Goal: Information Seeking & Learning: Find specific fact

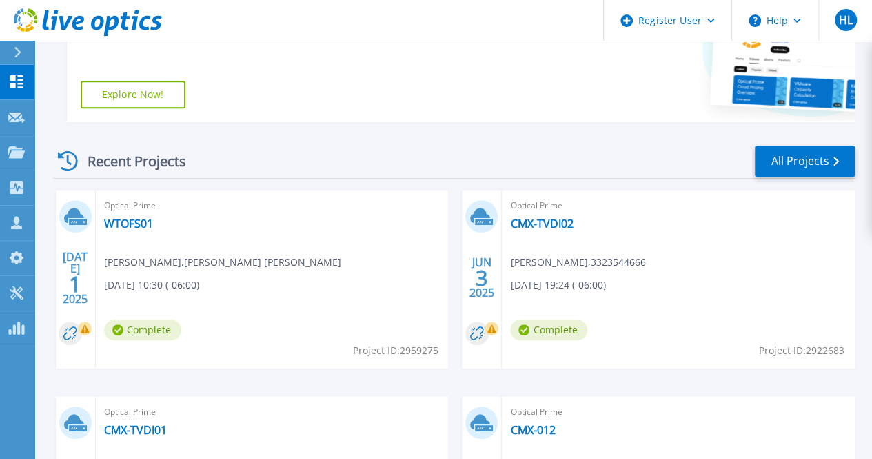
scroll to position [283, 0]
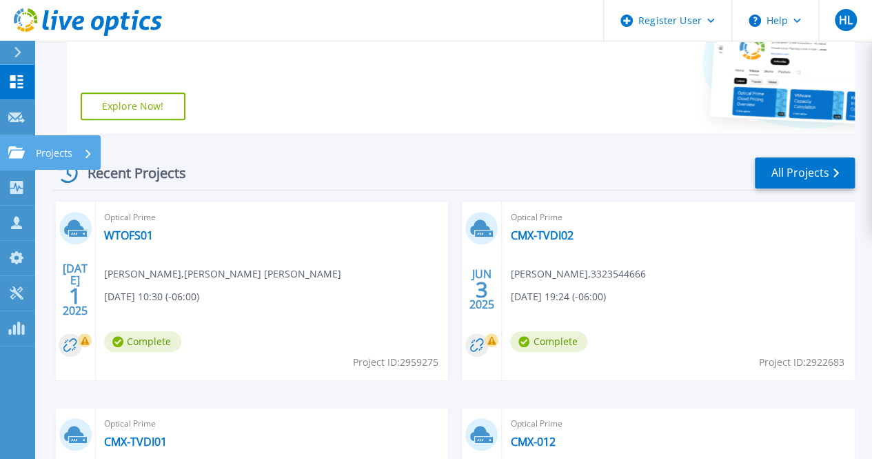
click at [27, 152] on link "Projects Projects" at bounding box center [17, 152] width 34 height 35
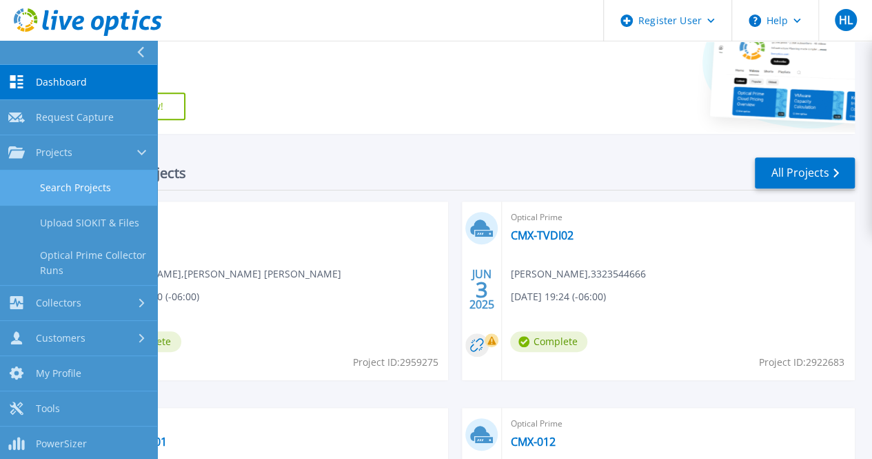
click at [67, 190] on link "Search Projects" at bounding box center [78, 187] width 157 height 35
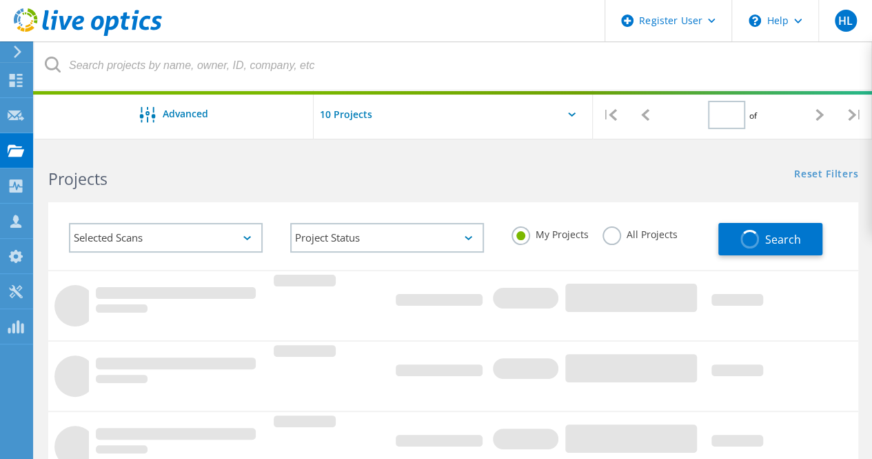
type input "1"
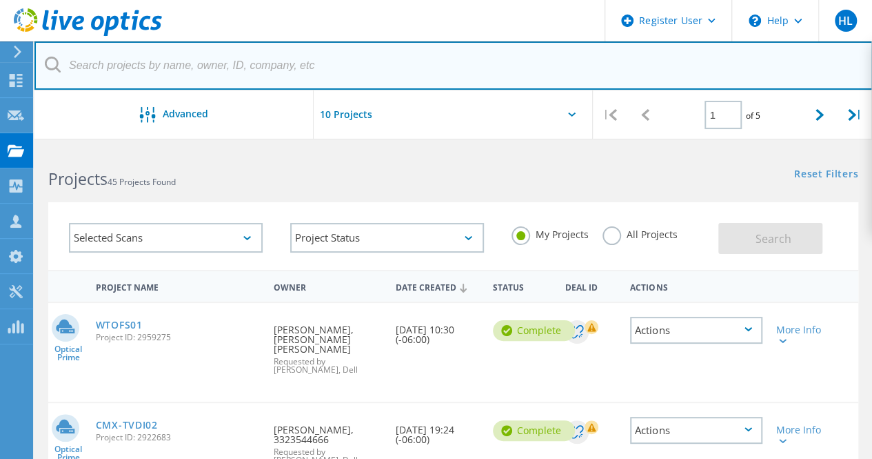
click at [259, 63] on input "text" at bounding box center [453, 65] width 839 height 48
click at [418, 68] on input "text" at bounding box center [453, 65] width 839 height 48
paste input "[PERSON_NAME][EMAIL_ADDRESS][PERSON_NAME][DOMAIN_NAME]"
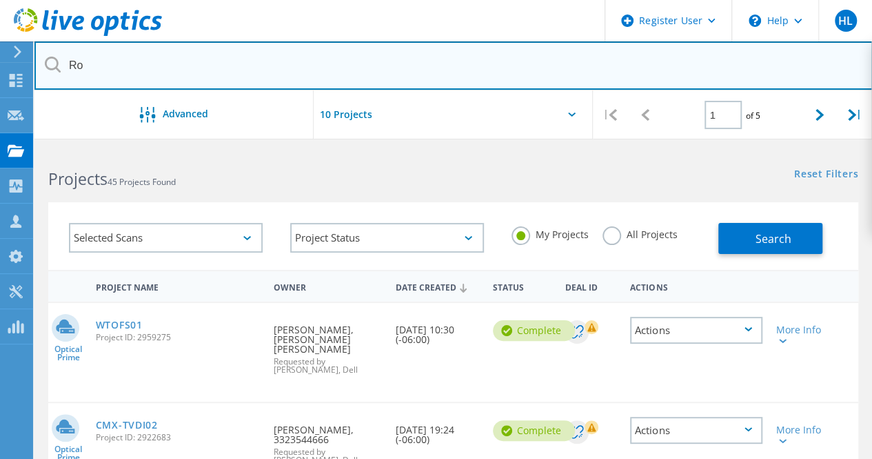
type input "R"
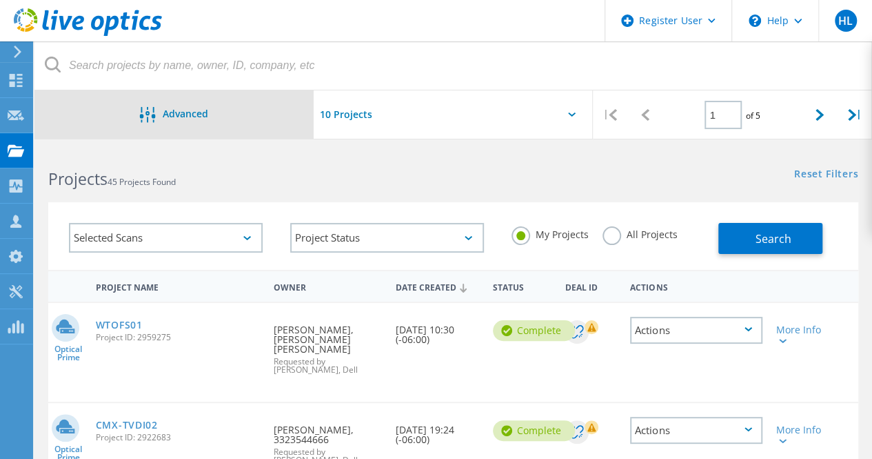
click at [166, 121] on div "Advanced" at bounding box center [173, 115] width 279 height 17
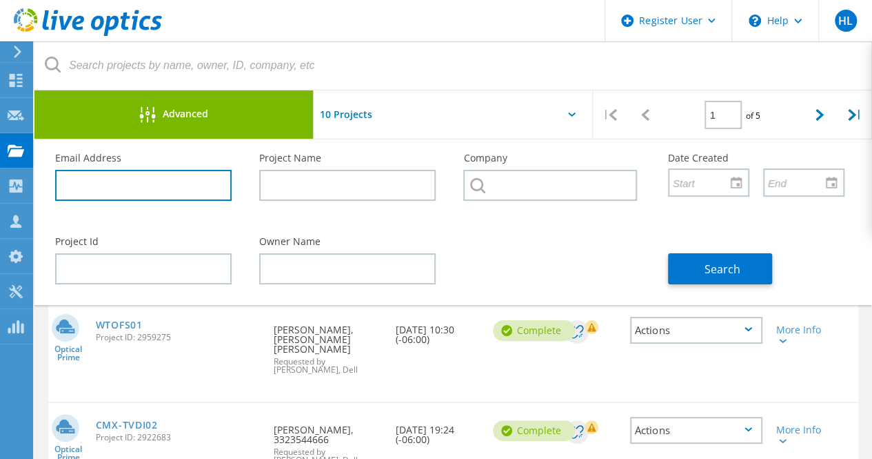
click at [105, 181] on input "text" at bounding box center [143, 185] width 177 height 31
paste input "[PERSON_NAME][EMAIL_ADDRESS][PERSON_NAME][DOMAIN_NAME]"
type input "@[DOMAIN_NAME]"
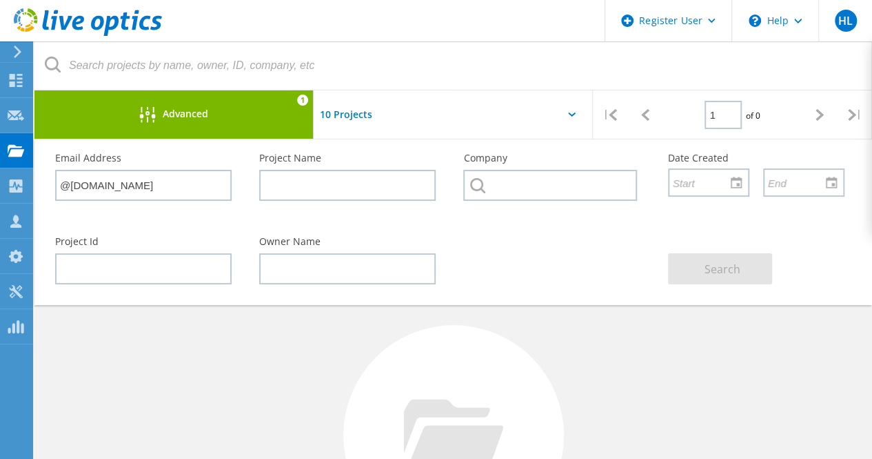
click at [579, 118] on div at bounding box center [453, 118] width 279 height 57
click at [574, 117] on div at bounding box center [453, 118] width 279 height 57
click at [209, 109] on div "Advanced" at bounding box center [173, 115] width 279 height 17
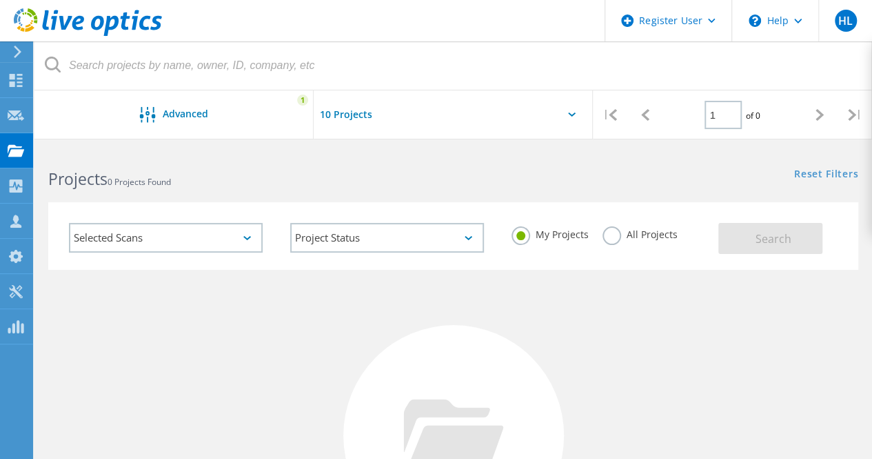
click at [612, 239] on label "All Projects" at bounding box center [640, 232] width 75 height 13
click at [0, 0] on input "All Projects" at bounding box center [0, 0] width 0 height 0
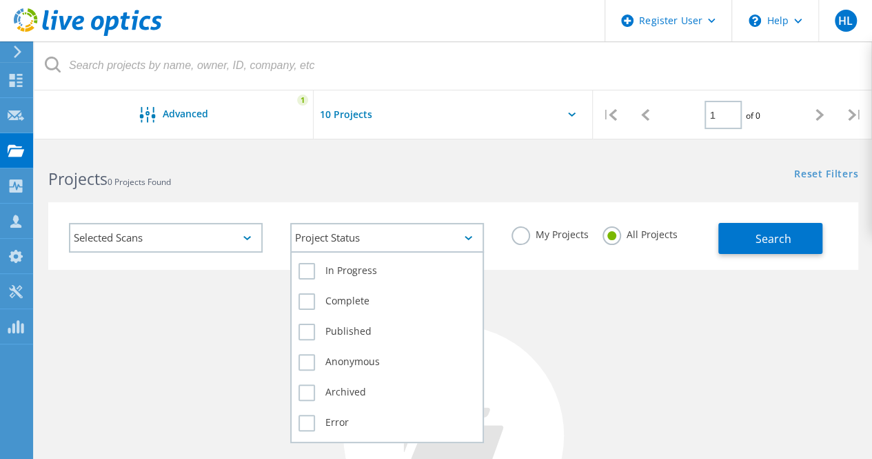
click at [461, 244] on div "Project Status" at bounding box center [387, 238] width 194 height 30
click at [319, 273] on label "In Progress" at bounding box center [387, 271] width 177 height 17
click at [0, 0] on input "In Progress" at bounding box center [0, 0] width 0 height 0
click at [308, 300] on label "Complete" at bounding box center [387, 301] width 177 height 17
click at [0, 0] on input "Complete" at bounding box center [0, 0] width 0 height 0
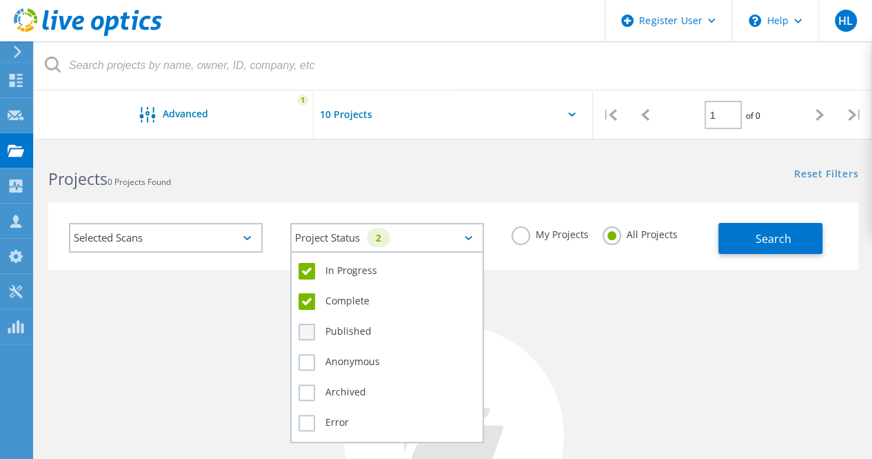
click at [319, 330] on label "Published" at bounding box center [387, 331] width 177 height 17
click at [0, 0] on input "Published" at bounding box center [0, 0] width 0 height 0
click at [306, 368] on label "Anonymous" at bounding box center [387, 362] width 177 height 17
click at [0, 0] on input "Anonymous" at bounding box center [0, 0] width 0 height 0
click at [301, 389] on label "Archived" at bounding box center [387, 392] width 177 height 17
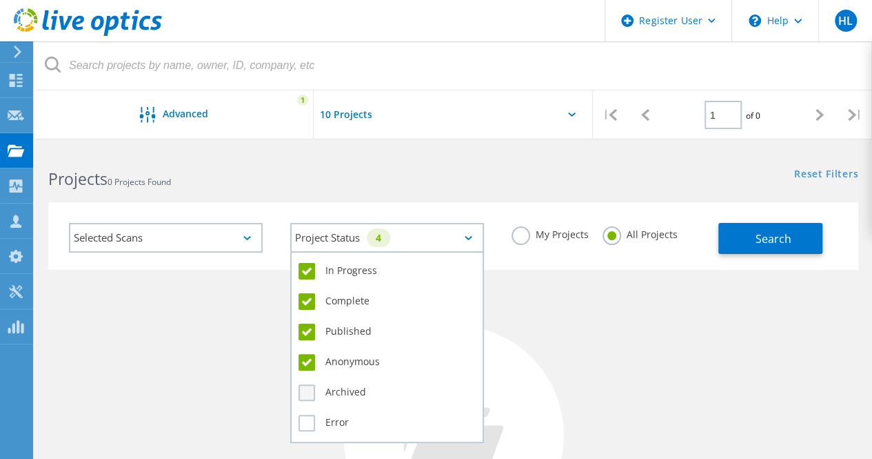
click at [0, 0] on input "Archived" at bounding box center [0, 0] width 0 height 0
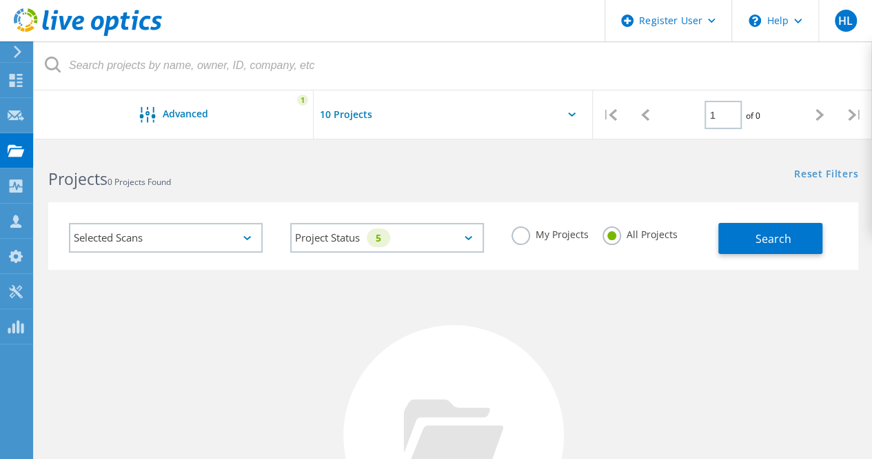
click at [243, 223] on div "Selected Scans" at bounding box center [166, 238] width 194 height 30
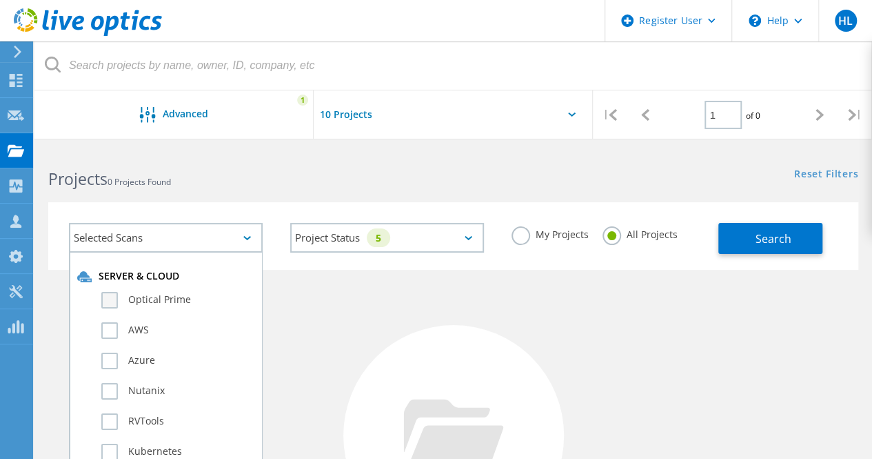
click at [170, 303] on label "Optical Prime" at bounding box center [177, 300] width 153 height 17
click at [0, 0] on input "Optical Prime" at bounding box center [0, 0] width 0 height 0
click at [786, 226] on button "Search" at bounding box center [771, 238] width 104 height 31
